Goal: Transaction & Acquisition: Obtain resource

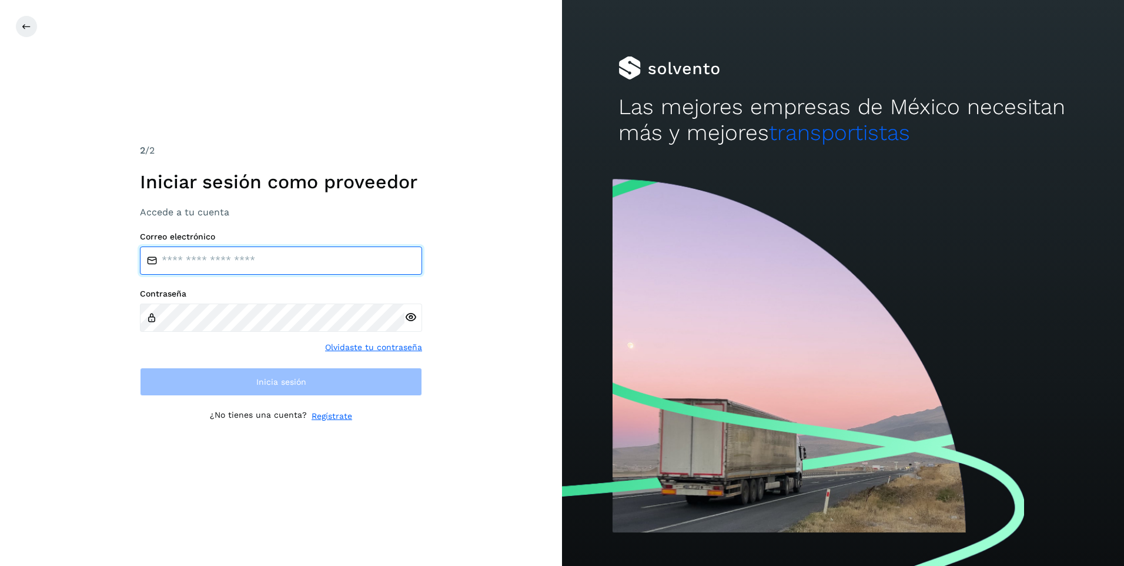
click at [188, 263] on input "email" at bounding box center [281, 260] width 282 height 28
type input "**********"
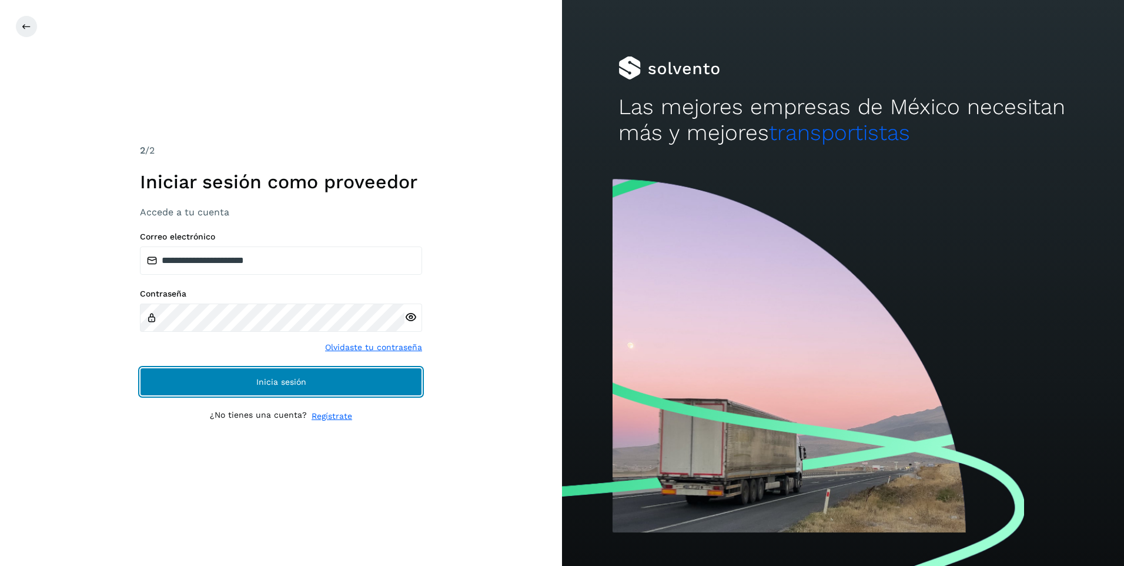
click at [286, 386] on span "Inicia sesión" at bounding box center [281, 381] width 50 height 8
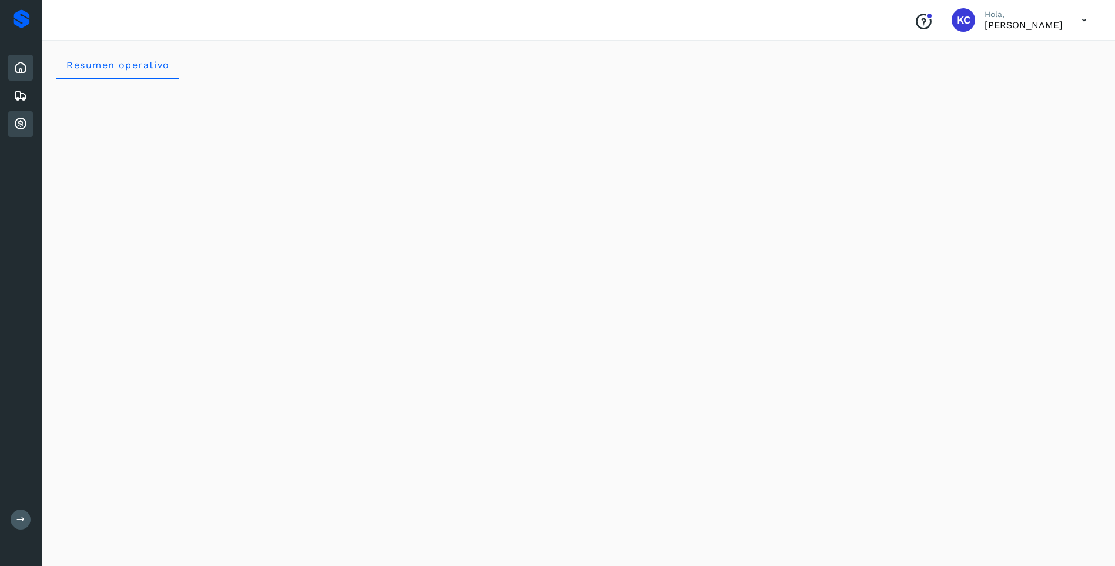
click at [17, 121] on icon at bounding box center [21, 124] width 14 height 14
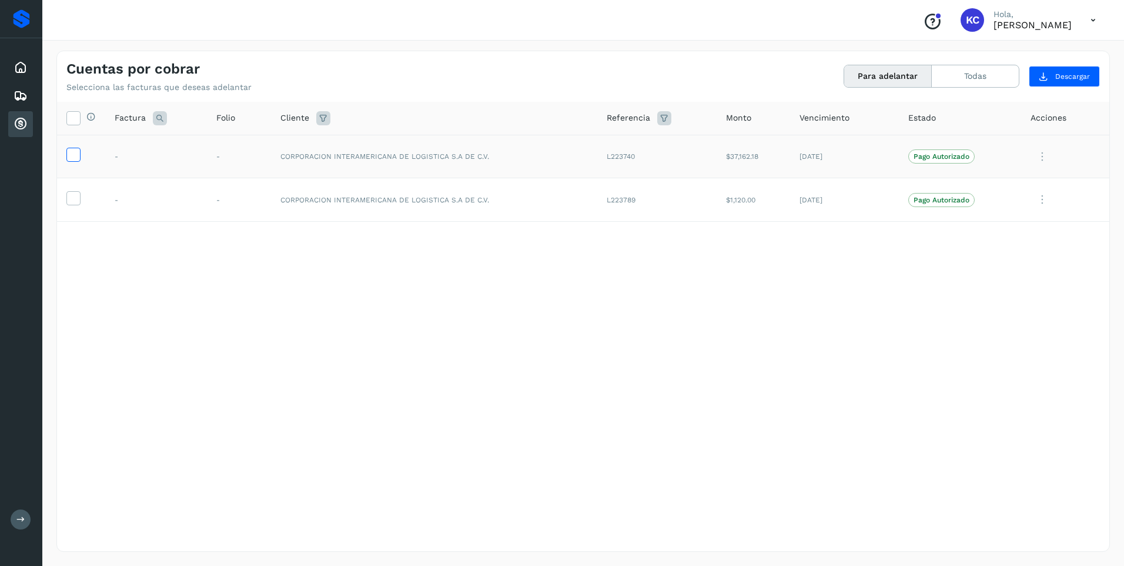
click at [75, 155] on icon at bounding box center [73, 154] width 12 height 12
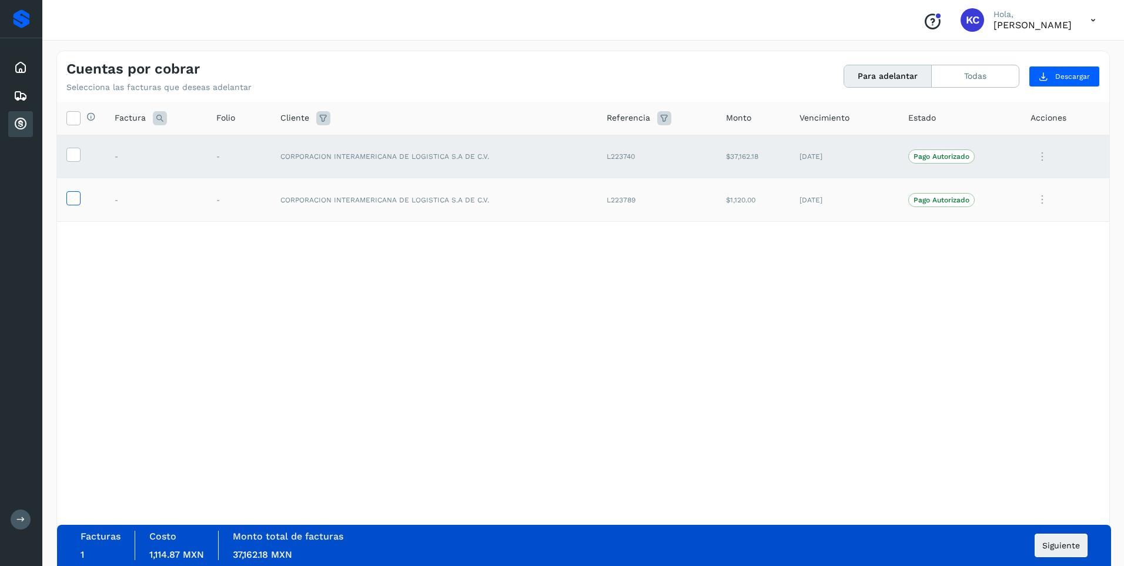
click at [78, 198] on icon at bounding box center [73, 197] width 12 height 12
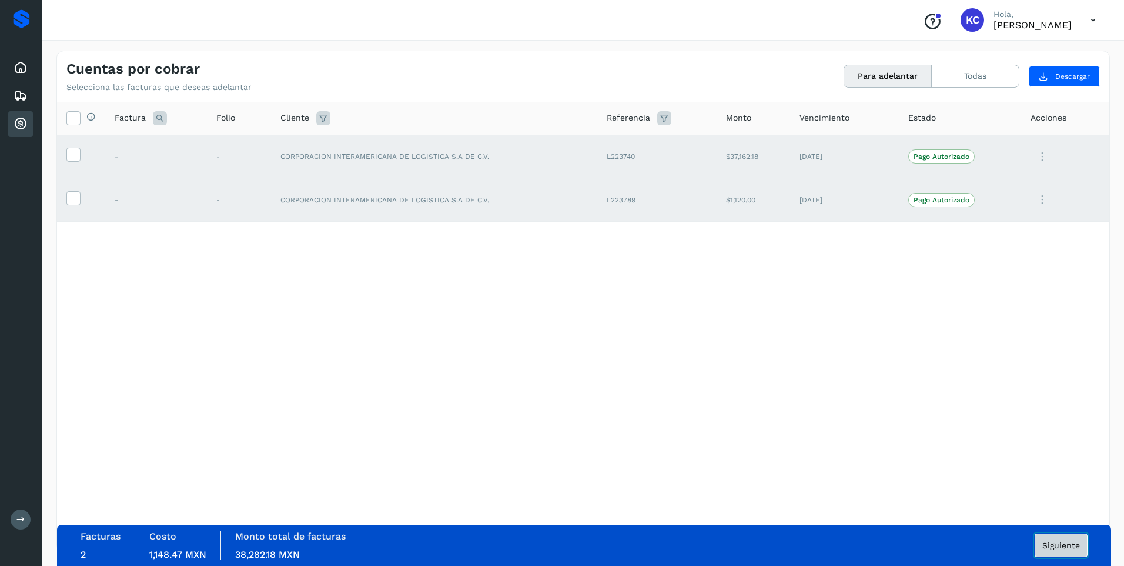
click at [1059, 543] on span "Siguiente" at bounding box center [1061, 545] width 38 height 8
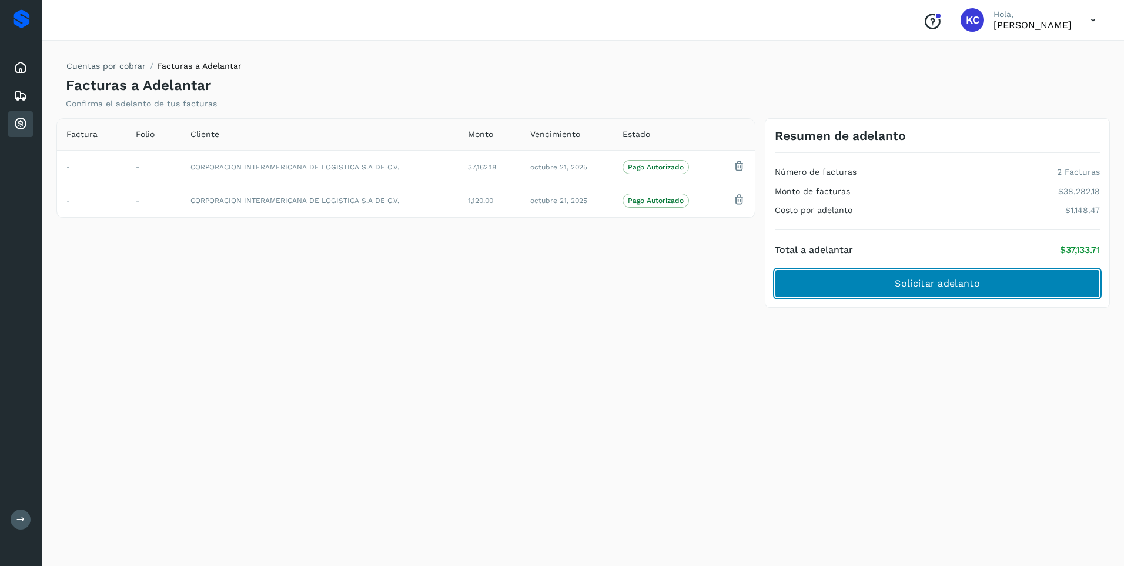
click at [930, 285] on span "Solicitar adelanto" at bounding box center [937, 283] width 85 height 13
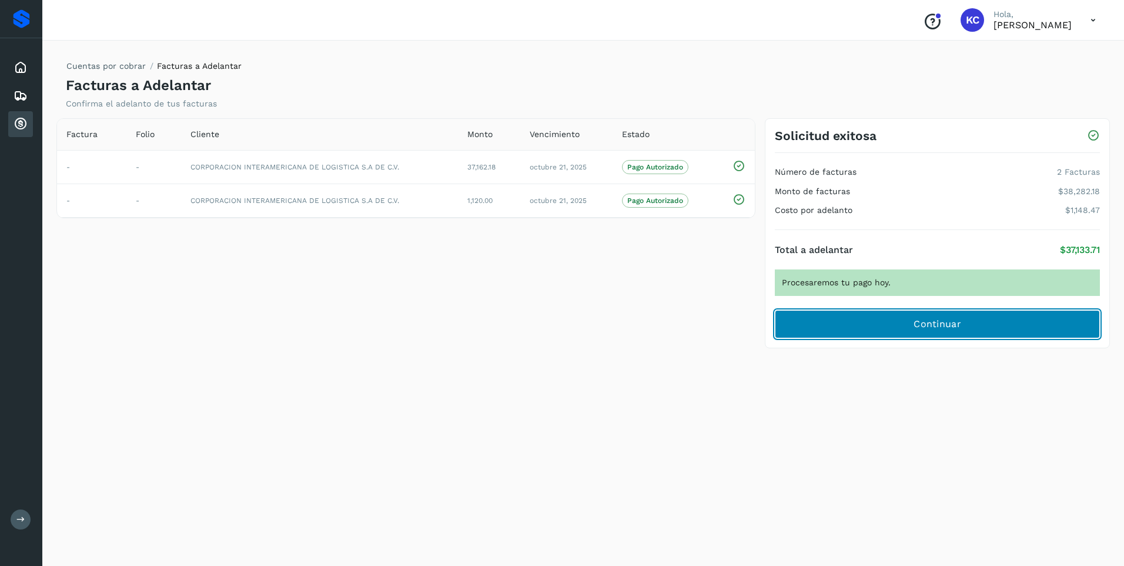
click at [940, 323] on span "Continuar" at bounding box center [938, 323] width 48 height 13
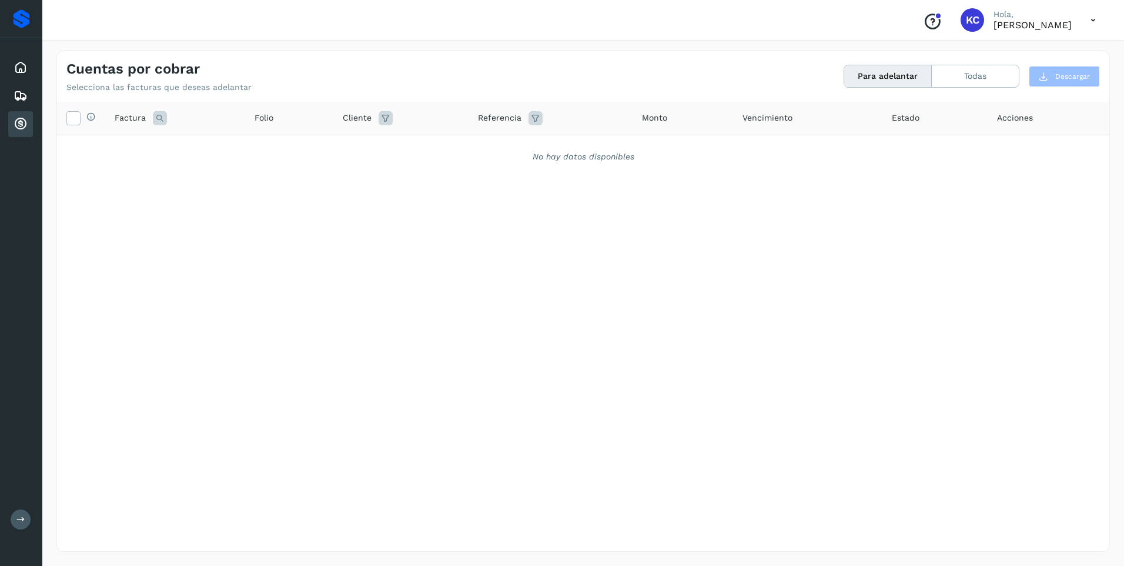
click at [1095, 19] on icon at bounding box center [1093, 20] width 24 height 24
click at [1039, 47] on div "Cerrar sesión" at bounding box center [1035, 53] width 140 height 22
